Goal: Task Accomplishment & Management: Complete application form

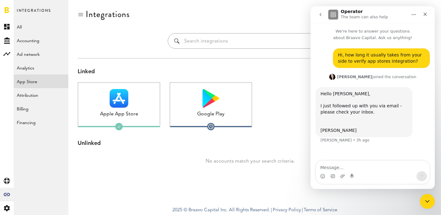
click at [277, 90] on div at bounding box center [303, 109] width 83 height 54
click at [34, 8] on span "Integrations" at bounding box center [34, 13] width 34 height 13
click at [6, 27] on icon at bounding box center [7, 27] width 6 height 6
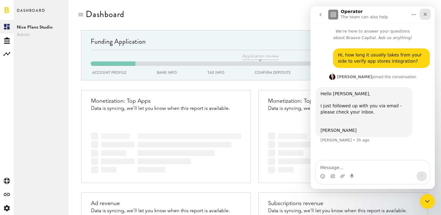
click at [426, 14] on icon "Close" at bounding box center [425, 14] width 5 height 5
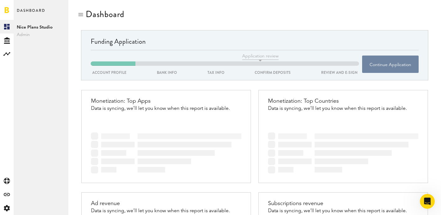
click at [387, 63] on button "Continue Application" at bounding box center [390, 64] width 57 height 17
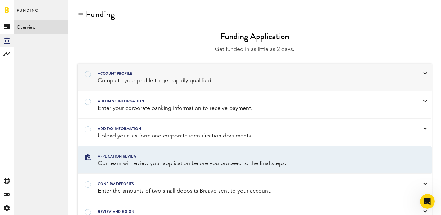
click at [122, 77] on div "Account profile" at bounding box center [247, 73] width 298 height 7
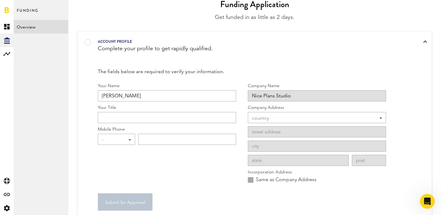
scroll to position [42, 0]
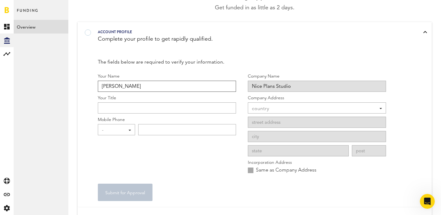
click at [141, 87] on input "[PERSON_NAME]" at bounding box center [167, 86] width 138 height 11
click at [116, 104] on input "Your Title" at bounding box center [167, 108] width 138 height 11
click at [204, 66] on div "The fields below are required to verify your information." at bounding box center [242, 62] width 288 height 9
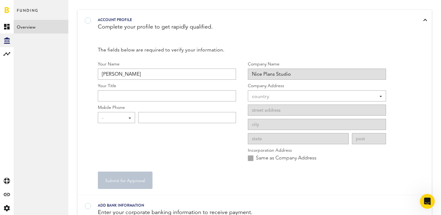
scroll to position [52, 0]
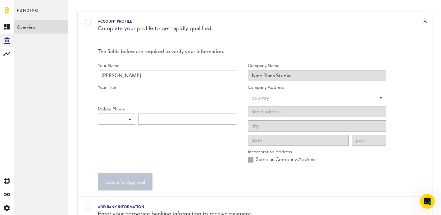
click at [125, 96] on input "Your Title" at bounding box center [167, 97] width 138 height 11
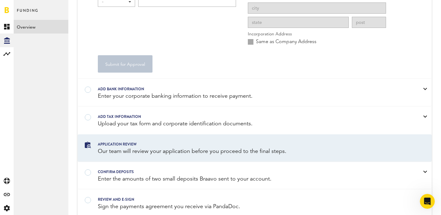
type input "Head o"
click at [135, 85] on div "Add bank information Enter your corporate banking information to receive paymen…" at bounding box center [255, 93] width 354 height 27
click at [146, 90] on div "Add bank information" at bounding box center [247, 89] width 298 height 7
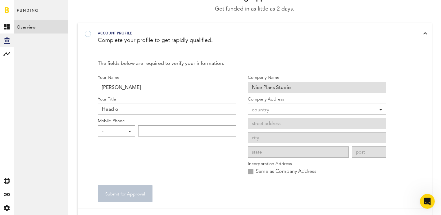
scroll to position [194, 0]
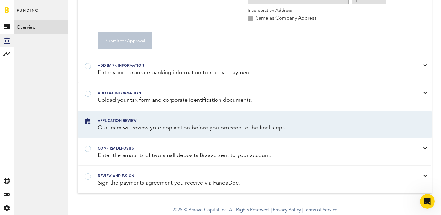
click at [374, 67] on div "Add bank information" at bounding box center [247, 65] width 298 height 7
click at [424, 65] on div at bounding box center [426, 65] width 4 height 2
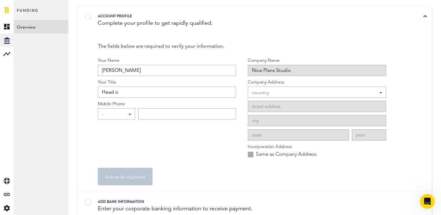
scroll to position [0, 0]
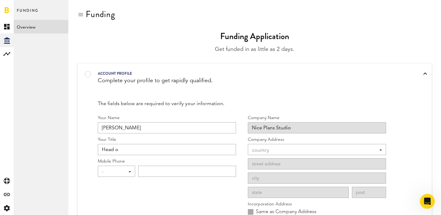
click at [30, 22] on link "Overview" at bounding box center [41, 27] width 55 height 14
click at [32, 10] on span "Funding" at bounding box center [28, 13] width 22 height 13
click at [7, 27] on rect at bounding box center [6, 26] width 7 height 7
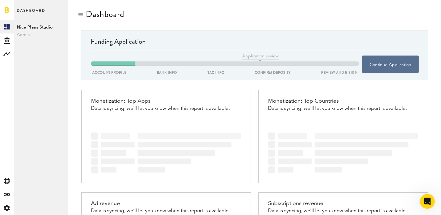
click at [167, 75] on div "BANK INFO" at bounding box center [166, 72] width 23 height 7
click at [379, 61] on button "Continue Application" at bounding box center [390, 64] width 57 height 17
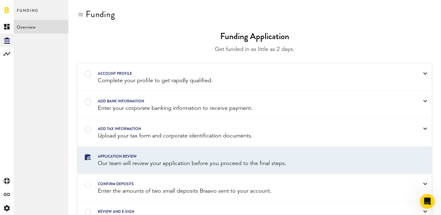
click at [127, 105] on div "Enter your corporate banking information to receive payment." at bounding box center [247, 109] width 298 height 8
click at [424, 102] on div at bounding box center [426, 101] width 4 height 2
click at [409, 130] on div "Add tax information Upload your tax form and corporate identification documents." at bounding box center [255, 132] width 354 height 27
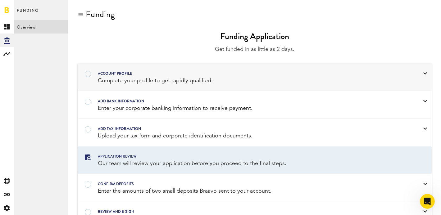
click at [393, 72] on div "Account profile" at bounding box center [247, 73] width 298 height 7
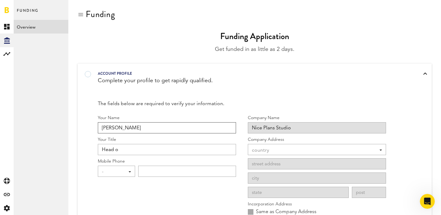
click at [141, 126] on input "[PERSON_NAME]" at bounding box center [167, 127] width 138 height 11
type input "[PERSON_NAME]"
click at [145, 151] on input "Head o" at bounding box center [167, 149] width 138 height 11
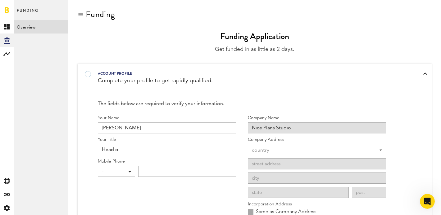
click at [145, 151] on input "Head o" at bounding box center [167, 149] width 138 height 11
type input "CEO"
click at [119, 170] on div "-" at bounding box center [113, 172] width 23 height 11
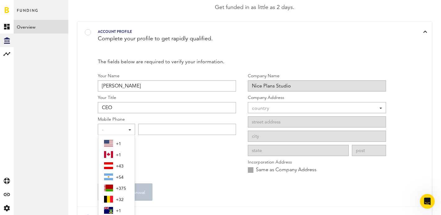
scroll to position [47, 0]
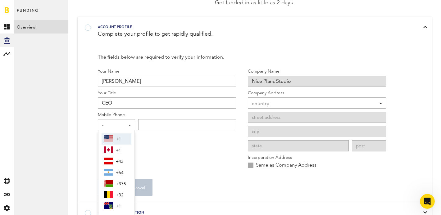
click at [117, 124] on div "-" at bounding box center [113, 125] width 23 height 11
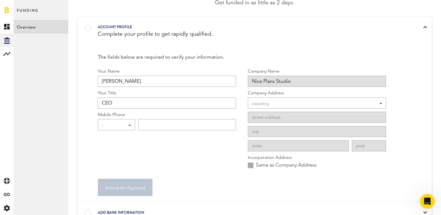
click at [117, 125] on div "-" at bounding box center [113, 125] width 23 height 11
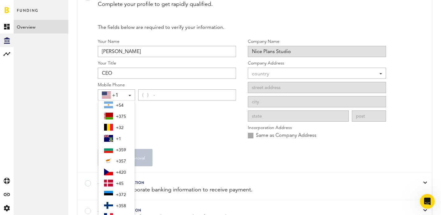
scroll to position [37, 0]
click at [121, 163] on span "+357" at bounding box center [122, 162] width 13 height 11
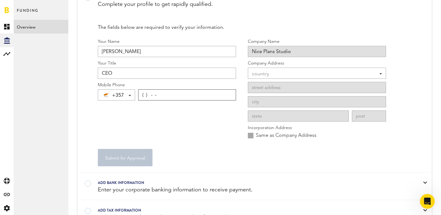
click at [182, 96] on input "( ) - -" at bounding box center [187, 95] width 98 height 11
paste input "96) 46-35-21"
click at [185, 94] on input "(96) 46-35-21" at bounding box center [187, 95] width 98 height 11
type input "(96) 46-35-21"
click at [227, 93] on button "Verify" at bounding box center [226, 95] width 14 height 8
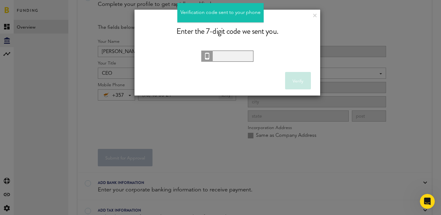
click at [239, 60] on input "text" at bounding box center [227, 56] width 52 height 11
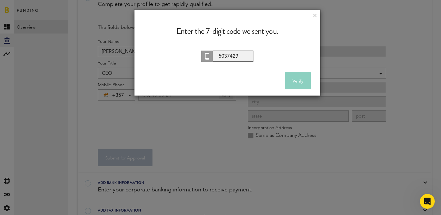
type input "5037429"
click at [303, 82] on button "Verify" at bounding box center [298, 80] width 26 height 17
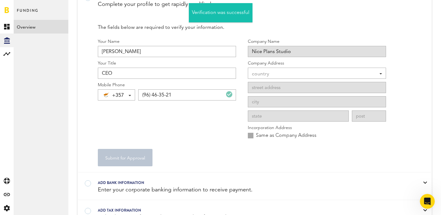
click at [289, 72] on div "country" at bounding box center [314, 74] width 124 height 11
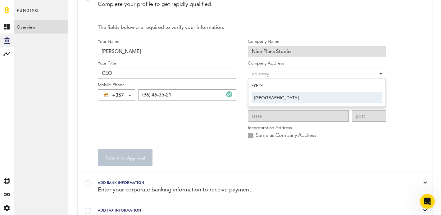
type input "cypru"
click at [265, 95] on span "[GEOGRAPHIC_DATA]" at bounding box center [317, 98] width 126 height 11
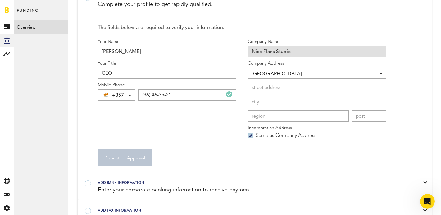
click at [275, 89] on input at bounding box center [317, 87] width 138 height 11
type input "Elpidas, 8"
type input "Pyrgos"
type input "4534"
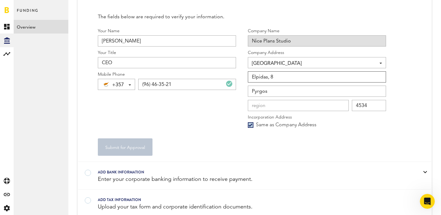
scroll to position [96, 0]
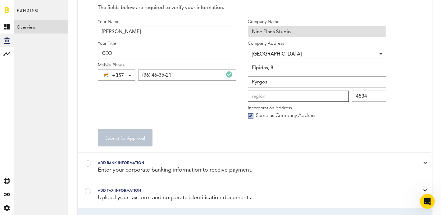
click at [291, 99] on input at bounding box center [298, 96] width 101 height 11
type input "[GEOGRAPHIC_DATA]"
click at [226, 109] on div "Your Name [PERSON_NAME] Your Title CEO Mobile Phone +357 +1 +1 +43 +54 +375 +32…" at bounding box center [167, 71] width 138 height 104
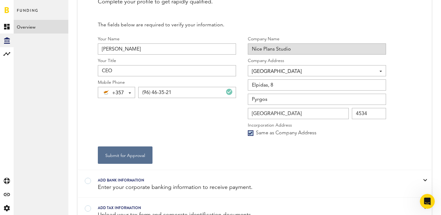
scroll to position [44, 0]
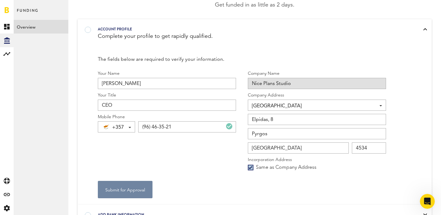
click at [122, 192] on button "Submit for Approval" at bounding box center [125, 189] width 55 height 17
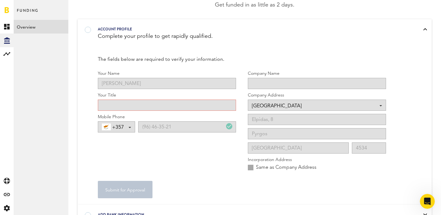
scroll to position [68, 0]
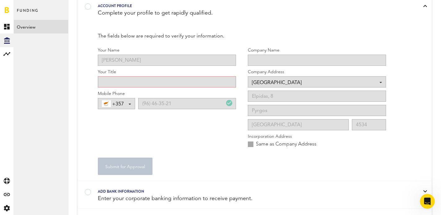
type input "CEO"
type input "Nice Plans Studio"
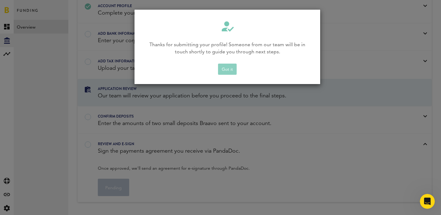
click at [228, 69] on button "Got it" at bounding box center [227, 69] width 19 height 11
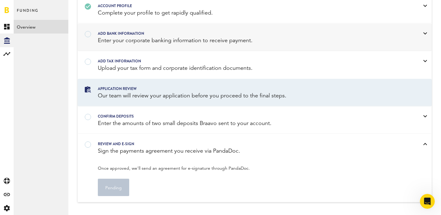
click at [168, 42] on div "Enter your corporate banking information to receive payment." at bounding box center [247, 41] width 298 height 8
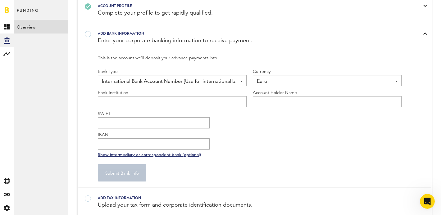
click at [190, 85] on span "International Bank Account Number [Use for international banks]" at bounding box center [169, 81] width 135 height 11
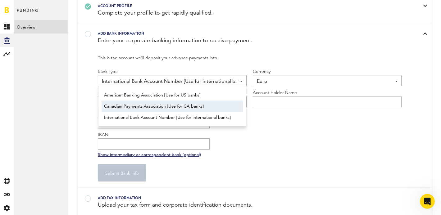
click at [279, 128] on div "SWIFT IBAN" at bounding box center [250, 130] width 304 height 39
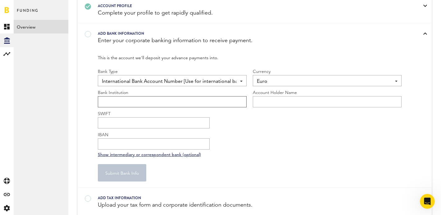
click at [151, 101] on input "text" at bounding box center [172, 101] width 149 height 11
click at [125, 142] on input "IBAN" at bounding box center [154, 144] width 112 height 11
paste input "[FINANCIAL_ID]"
type input "[FINANCIAL_ID]"
click at [248, 121] on div "SWIFT IBAN [FINANCIAL_ID]" at bounding box center [250, 130] width 304 height 39
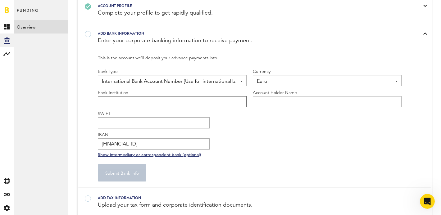
click at [156, 106] on input "text" at bounding box center [172, 101] width 149 height 11
paste input "Unlimit EU LTD"
type input "Unlimit EU LTD"
click at [278, 103] on input "text" at bounding box center [327, 101] width 149 height 11
paste input "NICE PLANS STUDIO LTD"
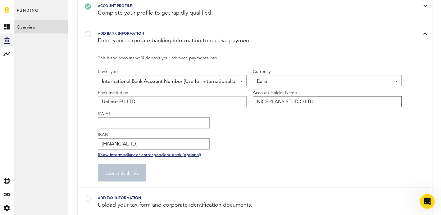
type input "NICE PLANS STUDIO LTD"
click at [154, 122] on input "SWIFT" at bounding box center [154, 122] width 112 height 11
paste input "CARDCY2LXXX"
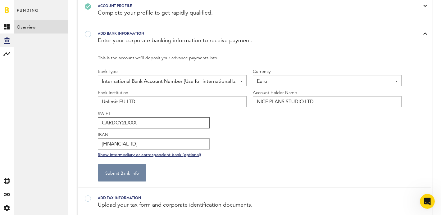
type input "CARDCY2LXXX"
click at [127, 173] on button "Submit Bank Info" at bounding box center [122, 172] width 48 height 17
type input "**********"
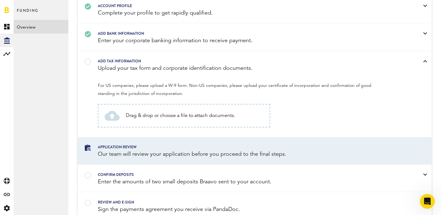
click at [110, 61] on div "Add tax information" at bounding box center [247, 61] width 298 height 7
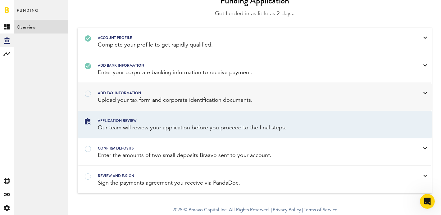
scroll to position [36, 0]
click at [96, 90] on div "Add tax information Upload your tax form and corporate identification documents." at bounding box center [255, 97] width 354 height 27
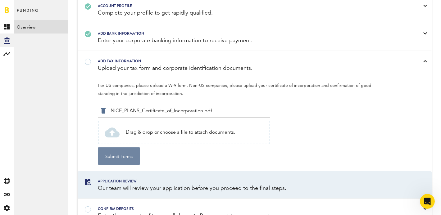
click at [127, 156] on button "Submit Forms" at bounding box center [119, 156] width 42 height 17
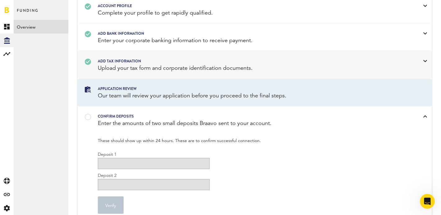
scroll to position [95, 0]
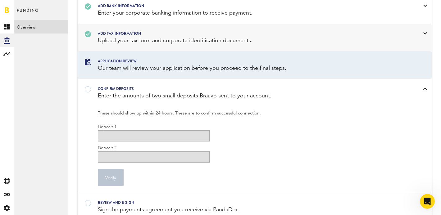
click at [108, 88] on div "confirm deposits" at bounding box center [247, 88] width 298 height 7
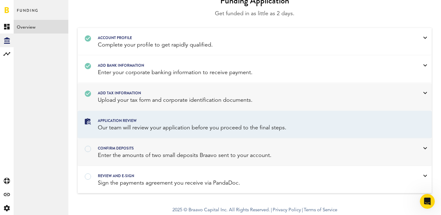
scroll to position [0, 0]
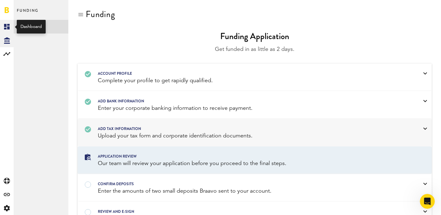
click at [5, 25] on icon at bounding box center [7, 27] width 6 height 6
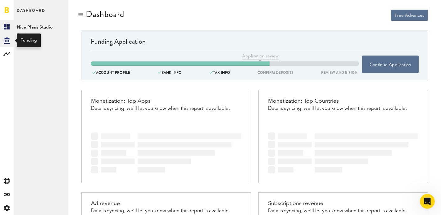
click at [7, 42] on icon "Created with Sketch." at bounding box center [7, 40] width 6 height 7
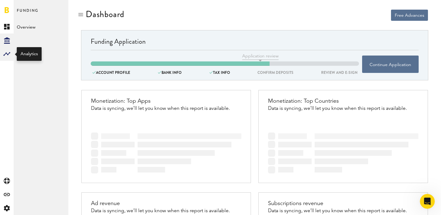
click at [6, 54] on rect at bounding box center [6, 53] width 7 height 7
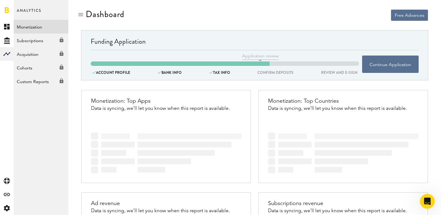
click at [34, 28] on link "Monetization" at bounding box center [41, 27] width 55 height 14
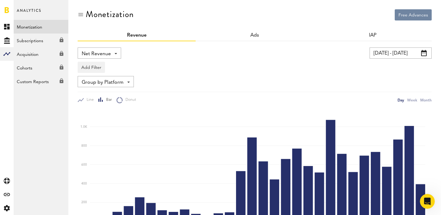
click at [406, 16] on button "Free Advances" at bounding box center [413, 14] width 37 height 11
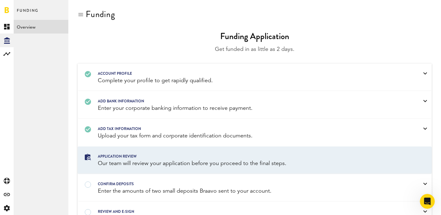
click at [7, 11] on link at bounding box center [7, 10] width 4 height 6
